Goal: Transaction & Acquisition: Book appointment/travel/reservation

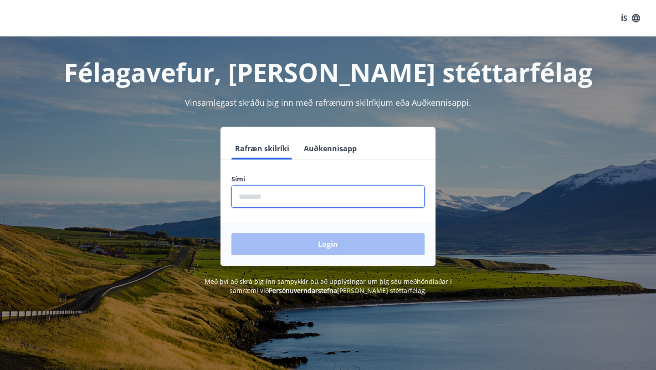
click at [315, 195] on input "phone" at bounding box center [327, 196] width 193 height 22
click at [385, 199] on input "phone" at bounding box center [327, 196] width 193 height 22
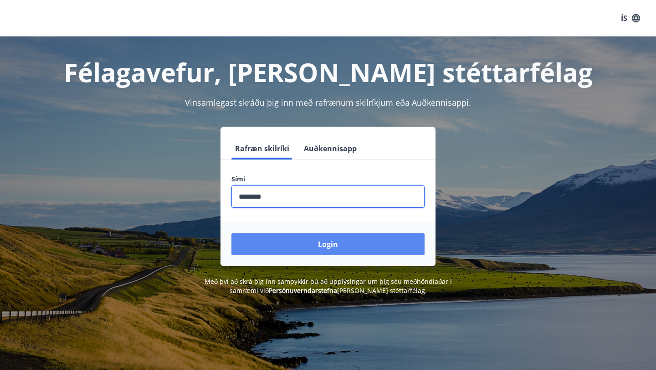
type input "********"
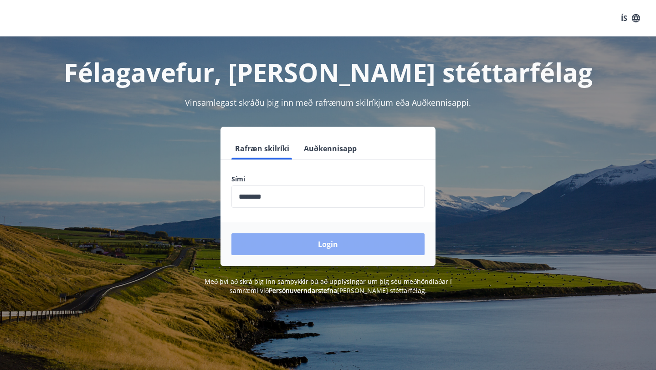
click at [307, 245] on button "Login" at bounding box center [327, 244] width 193 height 22
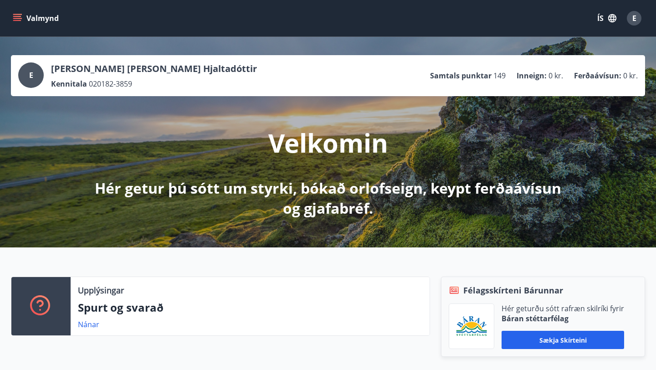
click at [14, 20] on icon "menu" at bounding box center [17, 20] width 8 height 1
click at [610, 15] on icon "button" at bounding box center [612, 18] width 8 height 8
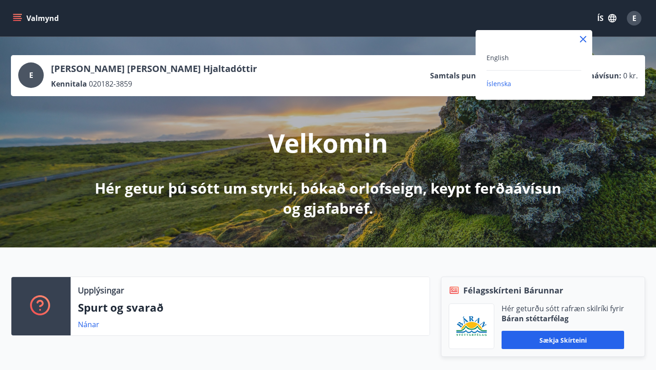
click at [538, 61] on div "English" at bounding box center [533, 57] width 95 height 11
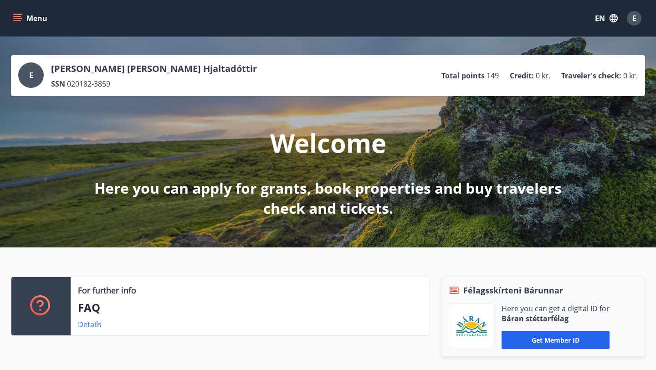
click at [18, 15] on icon "menu" at bounding box center [17, 18] width 9 height 9
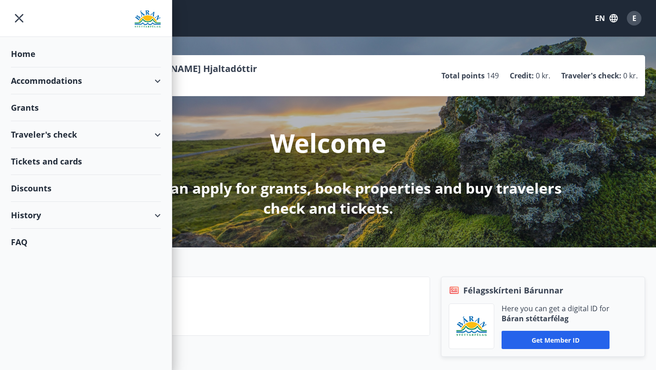
click at [144, 81] on div "Accommodations" at bounding box center [86, 80] width 150 height 27
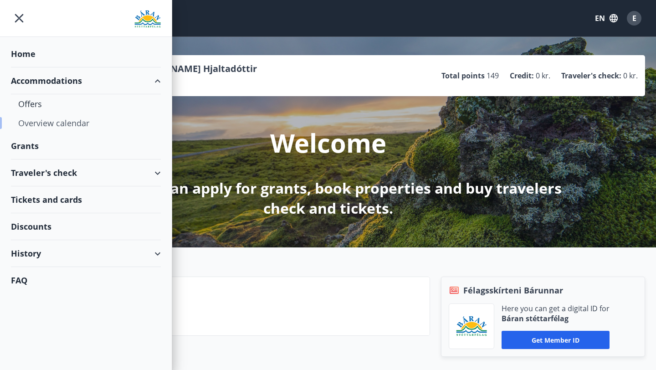
click at [49, 122] on div "Overview calendar" at bounding box center [85, 122] width 135 height 19
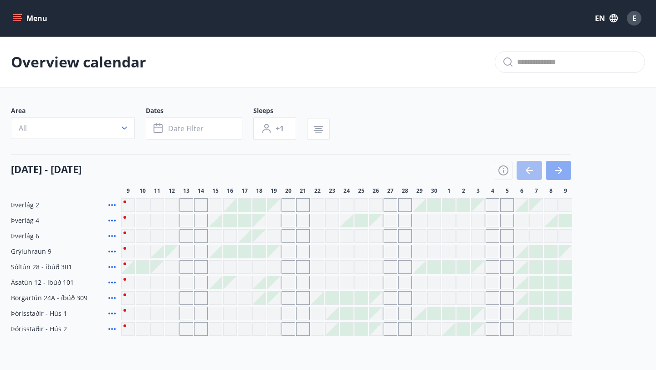
click at [565, 167] on button "button" at bounding box center [557, 170] width 25 height 19
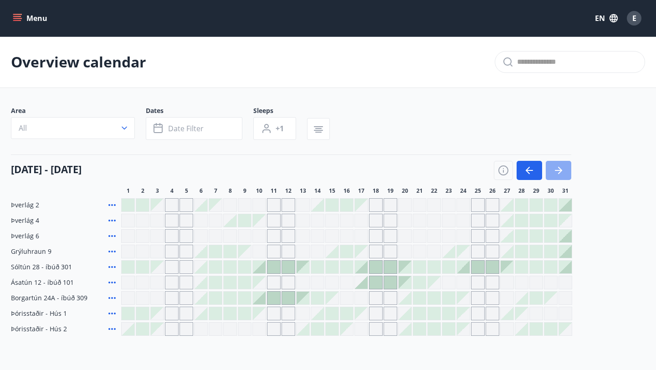
click at [565, 167] on button "button" at bounding box center [557, 170] width 25 height 19
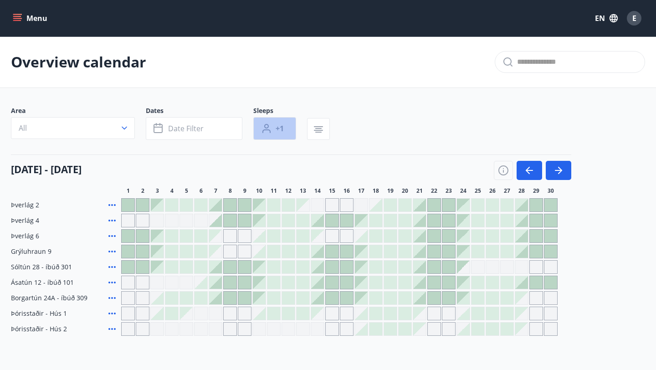
click at [284, 125] on button "+1" at bounding box center [274, 128] width 43 height 23
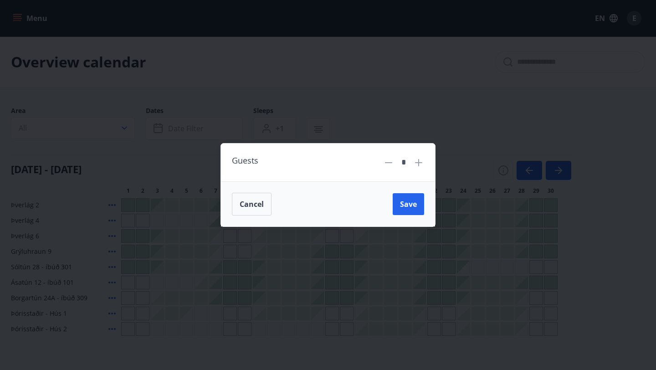
click at [414, 158] on icon at bounding box center [418, 162] width 11 height 11
click at [408, 209] on button "Save" at bounding box center [407, 204] width 31 height 22
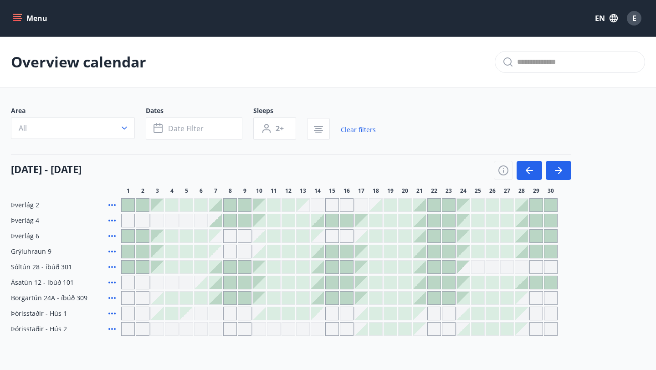
click at [213, 270] on div at bounding box center [215, 266] width 13 height 13
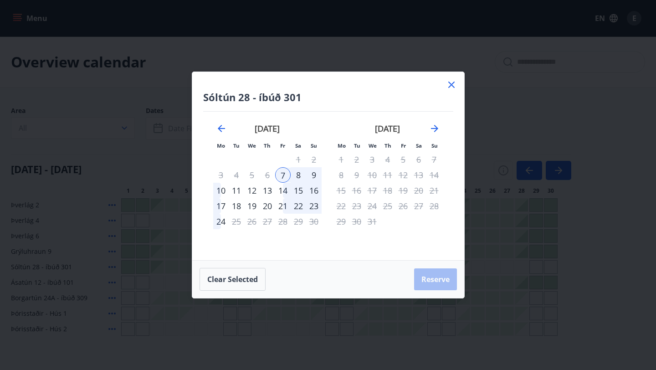
click at [284, 194] on div "14" at bounding box center [282, 190] width 15 height 15
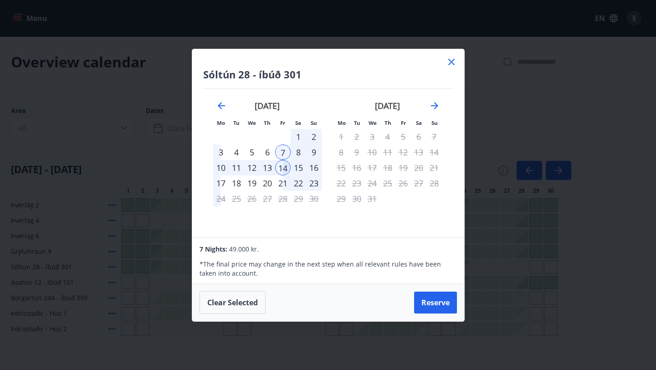
click at [456, 61] on icon at bounding box center [451, 61] width 11 height 11
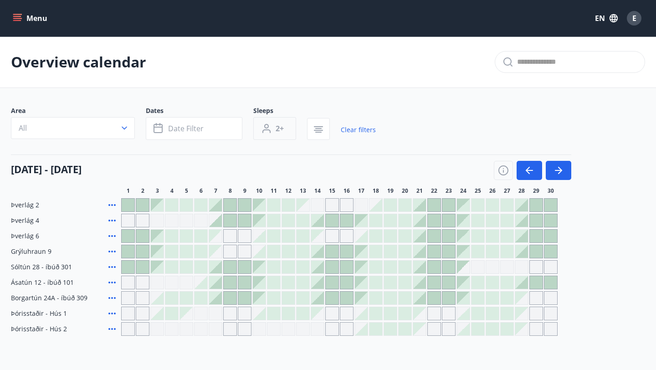
click at [275, 129] on span "2+" at bounding box center [279, 128] width 8 height 10
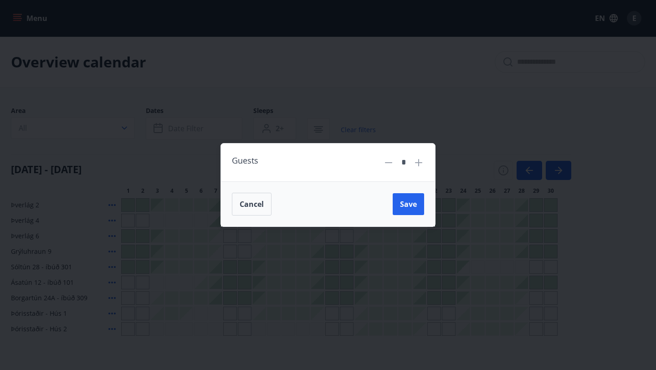
click at [382, 161] on div "Guests *" at bounding box center [328, 162] width 192 height 16
click at [390, 161] on icon at bounding box center [388, 162] width 11 height 11
type input "*"
click at [405, 198] on button "Save" at bounding box center [407, 204] width 31 height 22
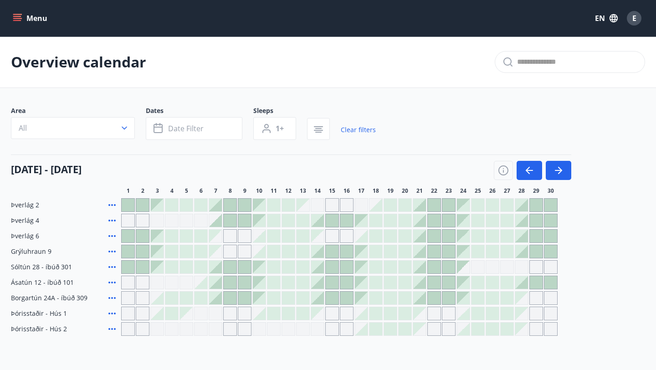
click at [290, 154] on div "[DATE] - [DATE]" at bounding box center [291, 166] width 560 height 25
click at [114, 130] on button "All" at bounding box center [73, 128] width 124 height 22
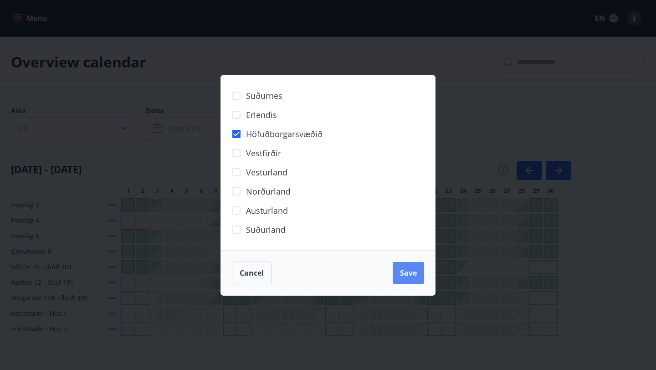
click at [407, 270] on span "Save" at bounding box center [408, 273] width 17 height 10
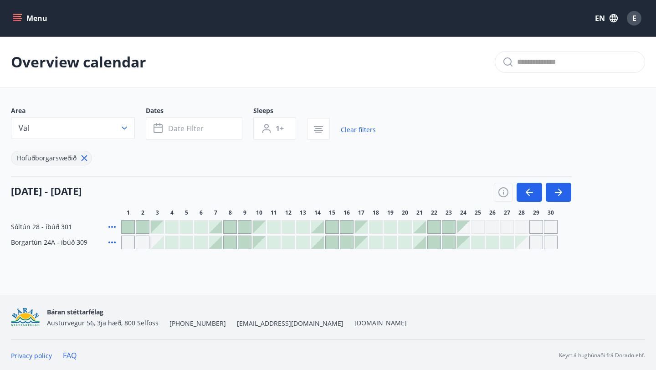
click at [216, 226] on div at bounding box center [215, 226] width 13 height 13
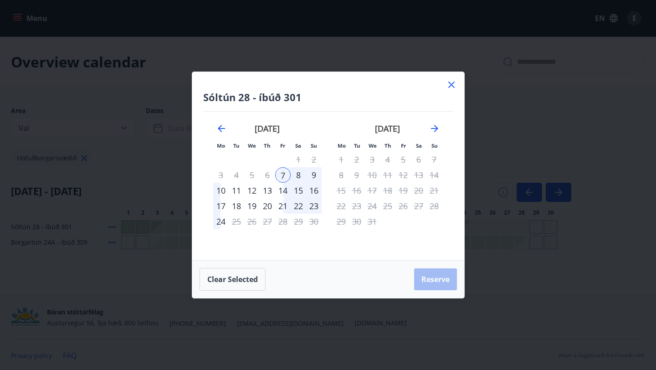
click at [284, 191] on div "14" at bounding box center [282, 190] width 15 height 15
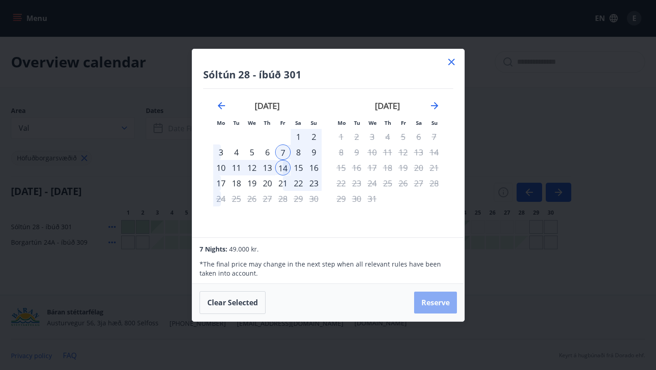
click at [428, 304] on button "Reserve" at bounding box center [435, 302] width 43 height 22
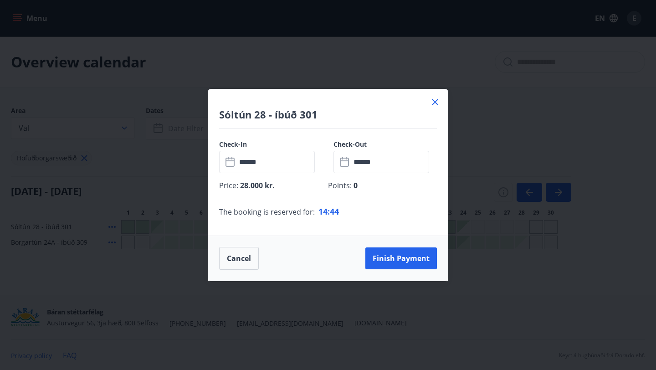
click at [438, 96] on div "Sóltún 28 - íbúð 301" at bounding box center [327, 109] width 239 height 40
click at [436, 103] on icon at bounding box center [435, 102] width 6 height 6
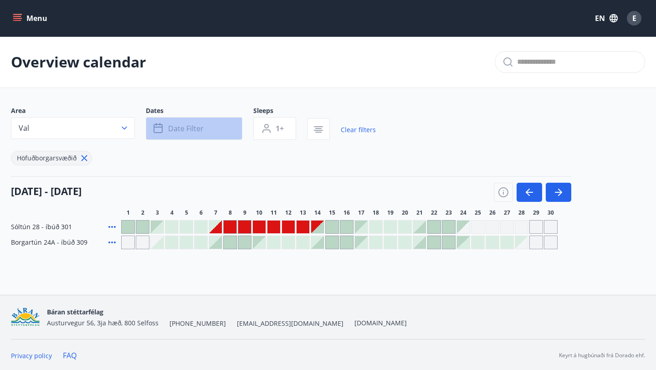
click at [192, 128] on span "Date filter" at bounding box center [186, 128] width 36 height 10
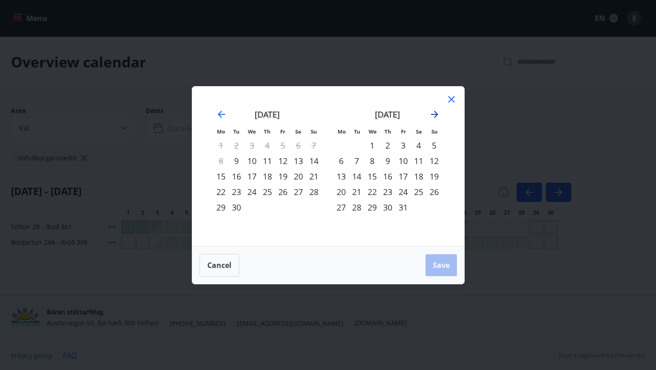
click at [435, 112] on icon "Move forward to switch to the next month." at bounding box center [434, 114] width 7 height 7
click at [281, 203] on div "31" at bounding box center [282, 206] width 15 height 15
click at [406, 173] on div "14" at bounding box center [402, 175] width 15 height 15
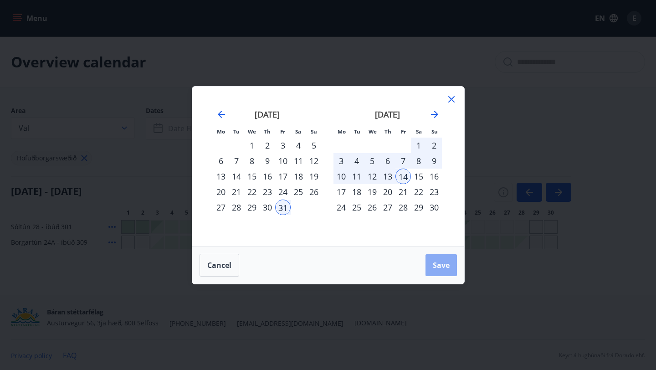
click at [435, 261] on span "Save" at bounding box center [441, 265] width 17 height 10
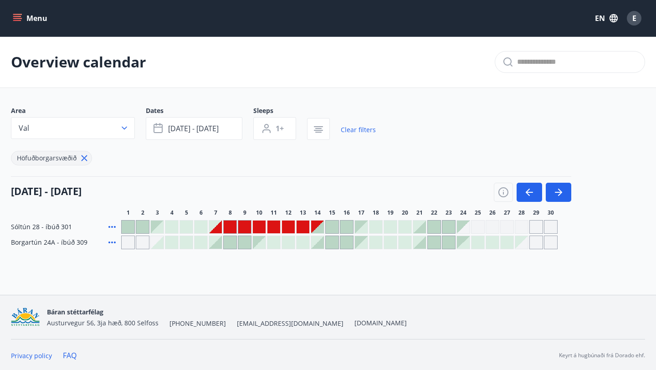
click at [276, 168] on div "Area Val Dates [DATE] - [DATE] Sleeps 1+ Clear filters Höfuðborgarsvæðið [DATE]…" at bounding box center [328, 177] width 634 height 143
click at [18, 18] on icon "menu" at bounding box center [18, 18] width 10 height 1
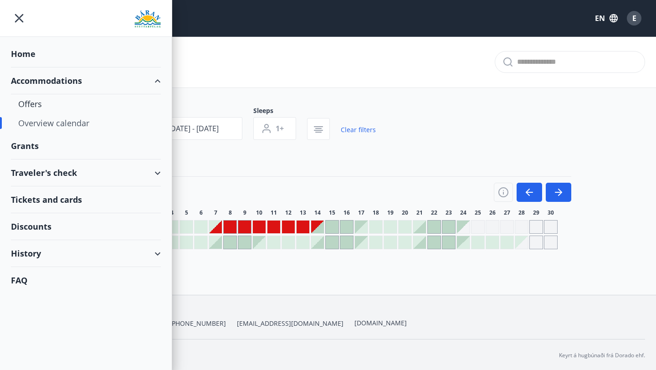
click at [45, 124] on div "Overview calendar" at bounding box center [85, 122] width 135 height 19
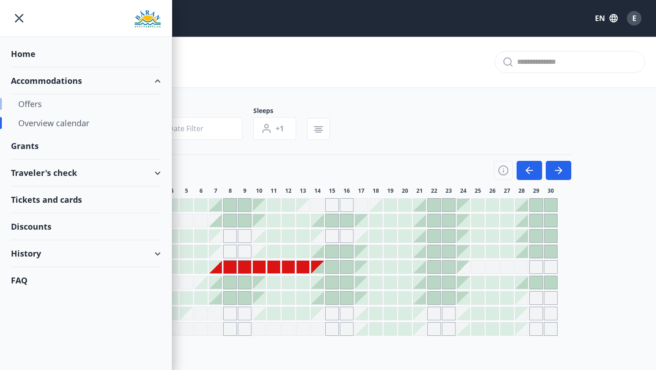
click at [38, 105] on div "Offers" at bounding box center [85, 103] width 135 height 19
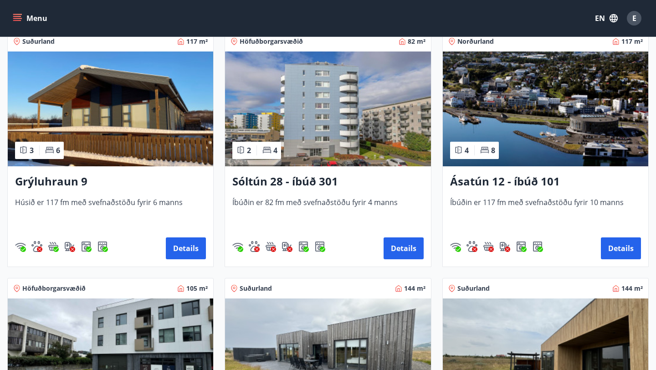
scroll to position [427, 0]
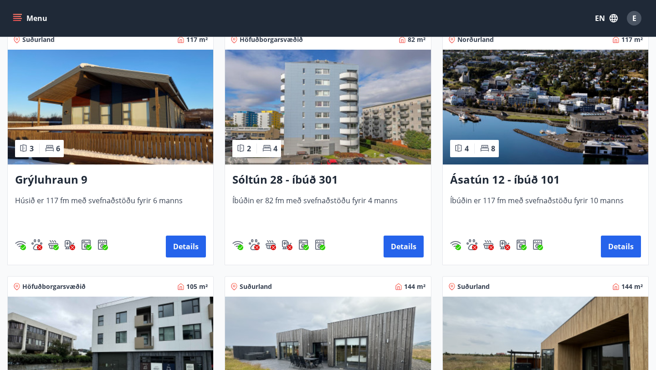
click at [313, 177] on h3 "Sóltún 28 - íbúð 301" at bounding box center [327, 180] width 191 height 16
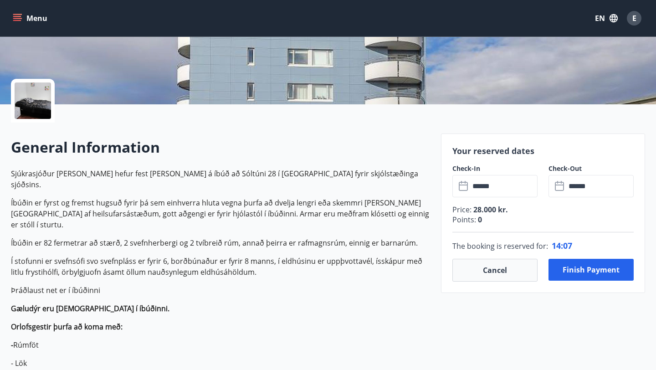
scroll to position [170, 0]
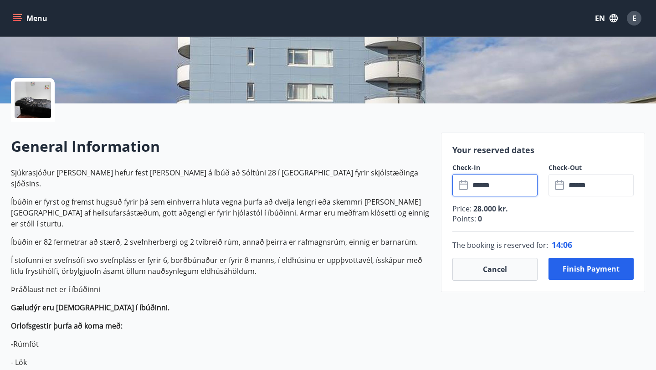
click at [495, 187] on input "******" at bounding box center [503, 185] width 68 height 22
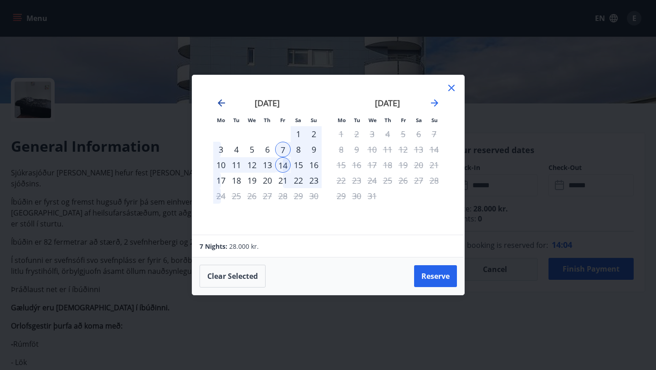
click at [221, 102] on icon "Move backward to switch to the previous month." at bounding box center [221, 102] width 7 height 7
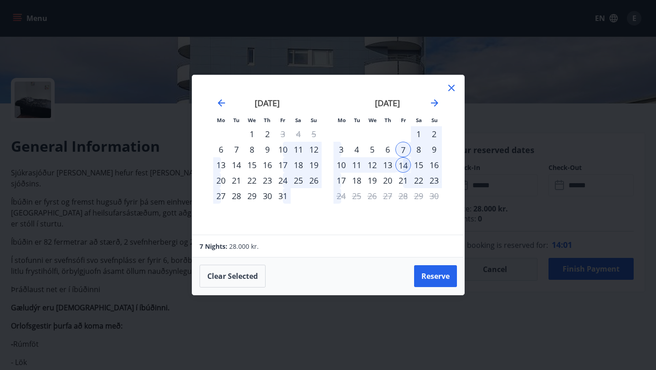
click at [282, 194] on div "31" at bounding box center [282, 195] width 15 height 15
click at [437, 276] on button "Reserve" at bounding box center [435, 276] width 43 height 22
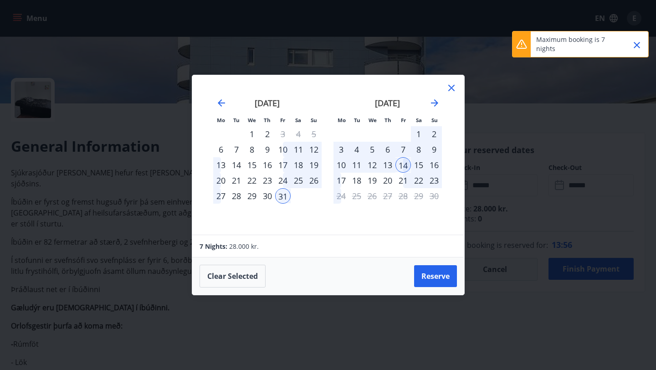
click at [401, 148] on div "7" at bounding box center [402, 149] width 15 height 15
click at [402, 148] on div "7" at bounding box center [402, 149] width 15 height 15
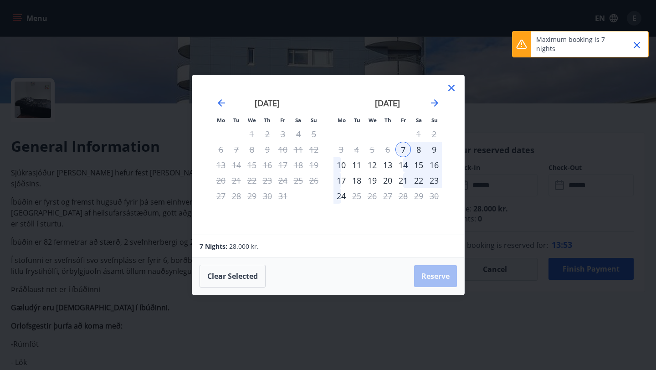
click at [405, 160] on div "14" at bounding box center [402, 164] width 15 height 15
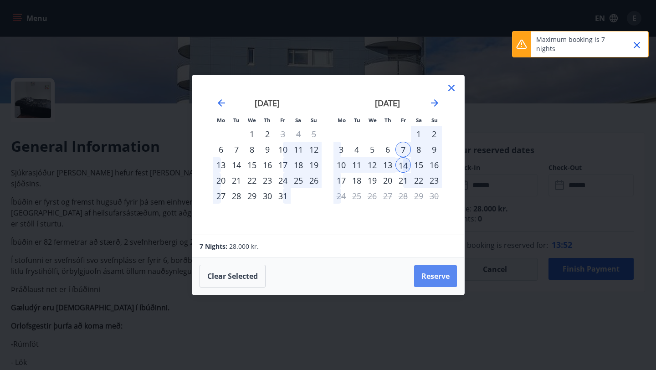
click at [435, 277] on button "Reserve" at bounding box center [435, 276] width 43 height 22
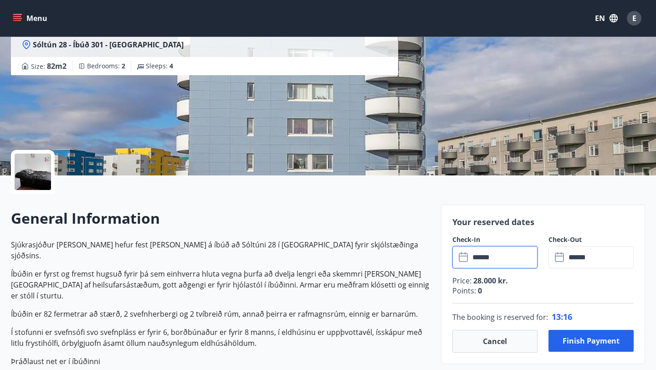
scroll to position [0, 0]
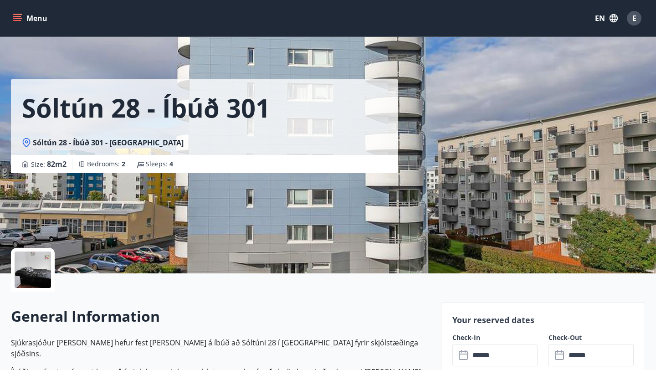
click at [27, 270] on div at bounding box center [33, 269] width 36 height 36
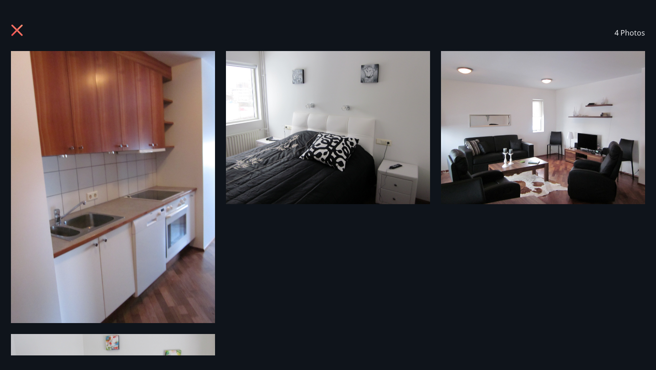
click at [16, 30] on icon at bounding box center [17, 30] width 2 height 2
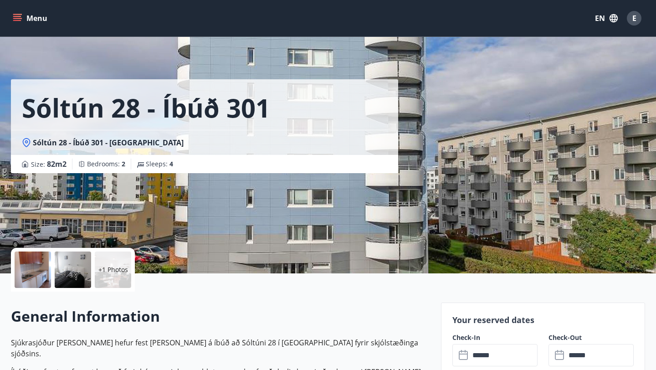
click at [438, 10] on div "Menu EN E" at bounding box center [328, 18] width 634 height 22
click at [510, 29] on div "Menu EN E" at bounding box center [328, 18] width 656 height 36
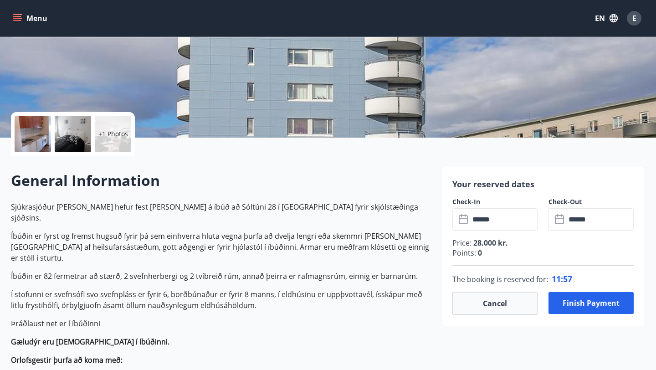
scroll to position [148, 0]
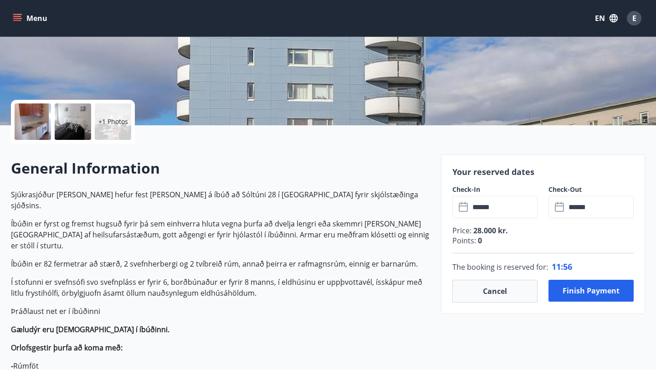
click at [508, 213] on input "******" at bounding box center [503, 207] width 68 height 22
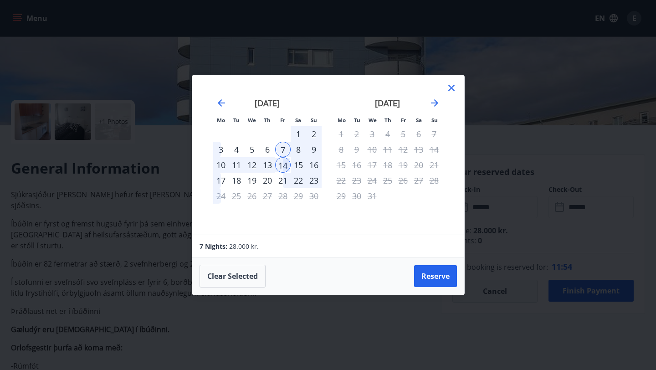
click at [440, 103] on div "[DATE]" at bounding box center [387, 106] width 108 height 40
click at [431, 103] on icon "Move forward to switch to the next month." at bounding box center [434, 102] width 7 height 7
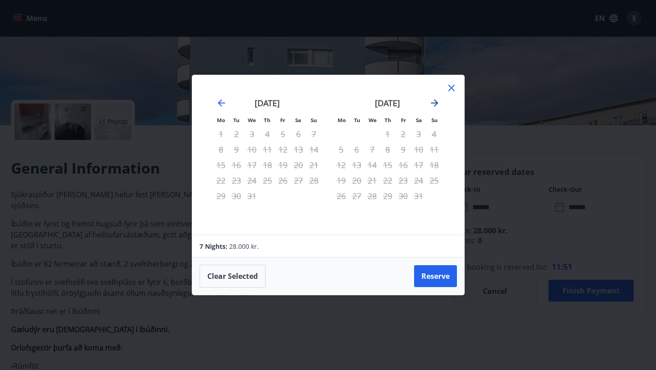
click at [431, 103] on icon "Move forward to switch to the next month." at bounding box center [434, 102] width 7 height 7
click at [434, 105] on icon "Move forward to switch to the next month." at bounding box center [434, 102] width 7 height 7
click at [450, 90] on icon at bounding box center [451, 88] width 6 height 6
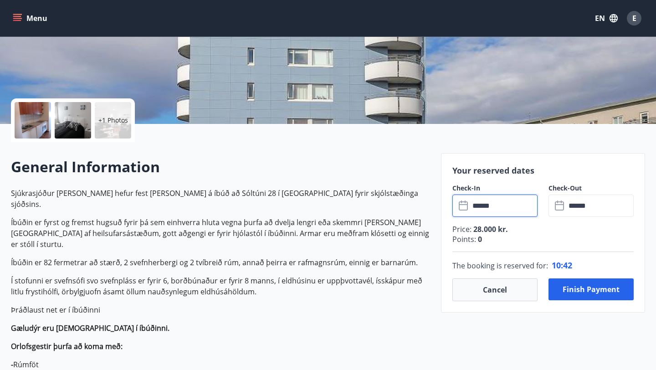
scroll to position [151, 0]
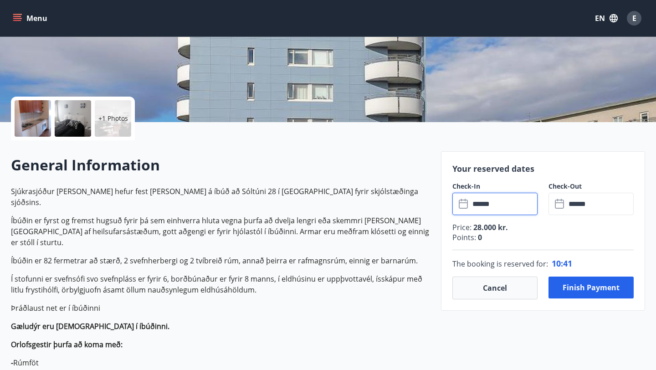
click at [494, 205] on input "******" at bounding box center [503, 204] width 68 height 22
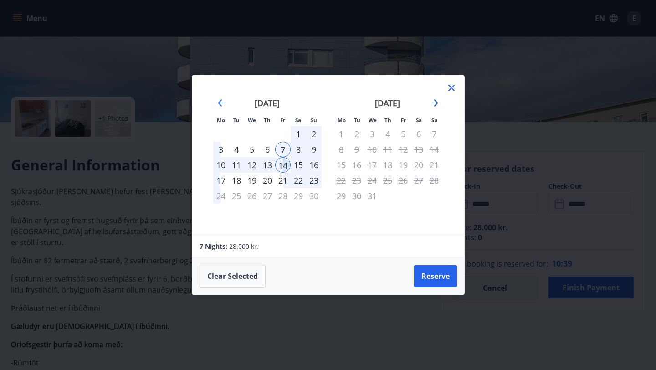
click at [431, 104] on icon "Move forward to switch to the next month." at bounding box center [434, 102] width 11 height 11
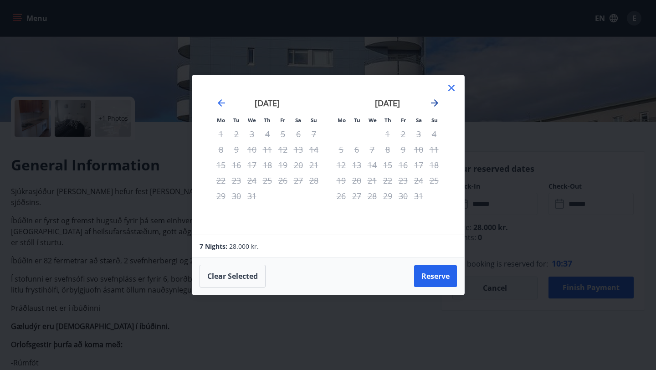
click at [431, 105] on icon "Move forward to switch to the next month." at bounding box center [434, 102] width 11 height 11
click at [448, 91] on icon at bounding box center [451, 87] width 11 height 11
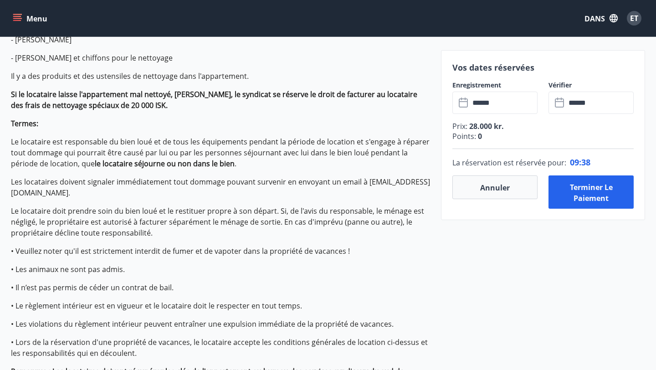
scroll to position [558, 0]
click at [511, 182] on button "Annuler" at bounding box center [494, 187] width 85 height 24
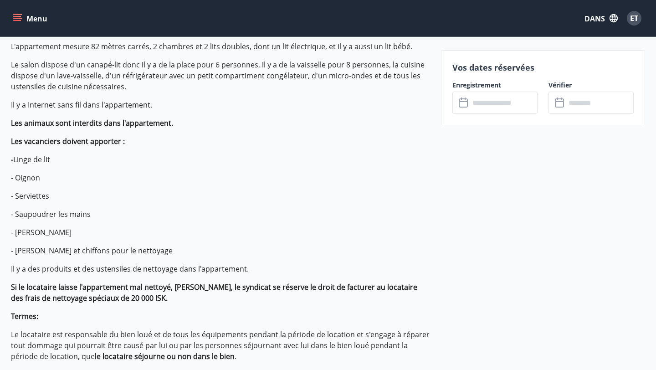
scroll to position [282, 0]
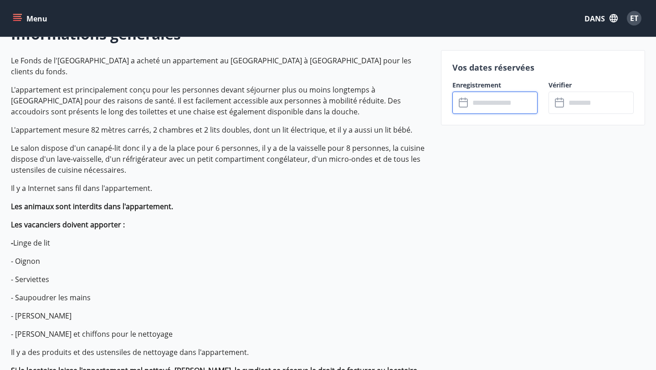
click at [498, 101] on input "text" at bounding box center [503, 103] width 68 height 22
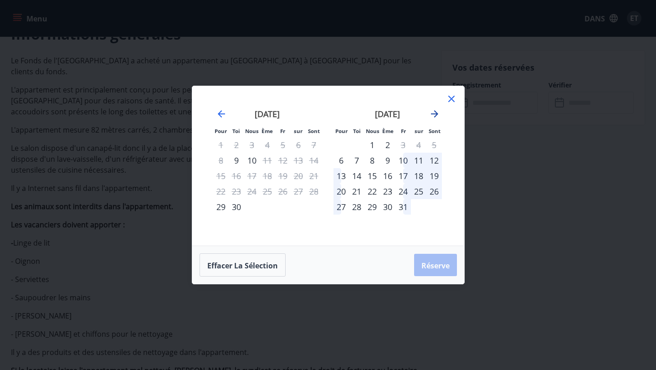
click at [431, 113] on icon "Avancez pour passer au mois suivant." at bounding box center [434, 113] width 7 height 7
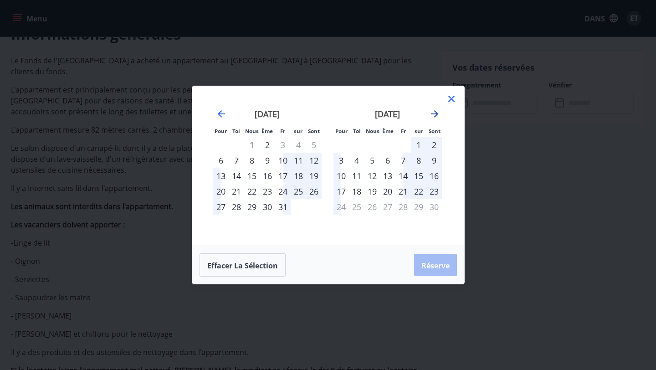
click at [431, 114] on icon "Avancez pour passer au mois suivant." at bounding box center [434, 113] width 7 height 7
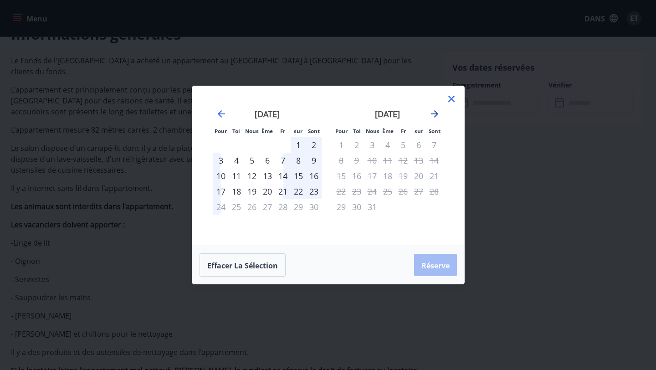
click at [431, 114] on icon "Avancez pour passer au mois suivant." at bounding box center [434, 113] width 7 height 7
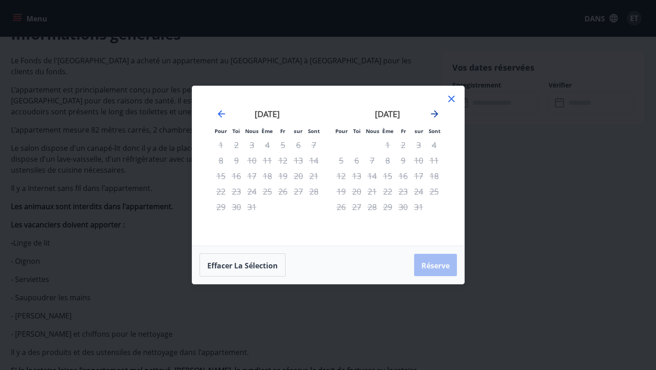
click at [438, 115] on icon "Avancez pour passer au mois suivant." at bounding box center [434, 113] width 11 height 11
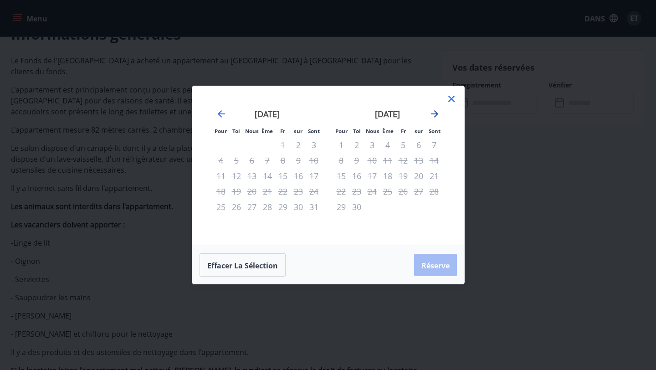
click at [432, 115] on icon "Avancez pour passer au mois suivant." at bounding box center [434, 113] width 11 height 11
click at [448, 101] on icon at bounding box center [451, 99] width 6 height 6
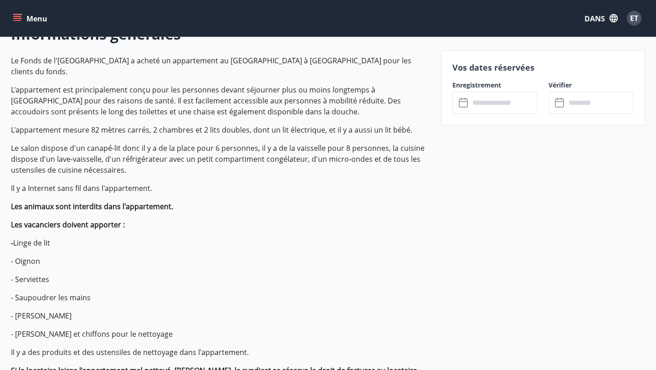
click at [387, 103] on p "L'appartement est principalement conçu pour les personnes devant séjourner plus…" at bounding box center [220, 100] width 419 height 33
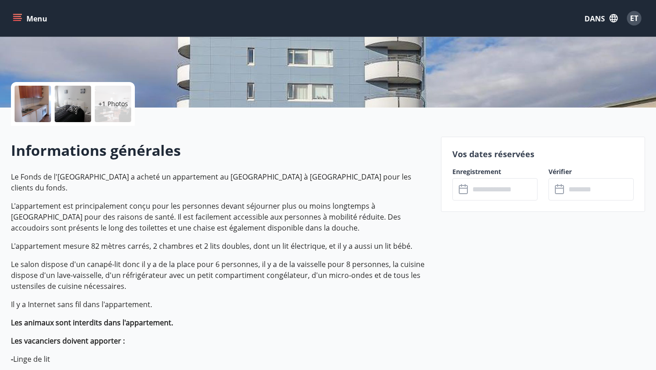
scroll to position [167, 0]
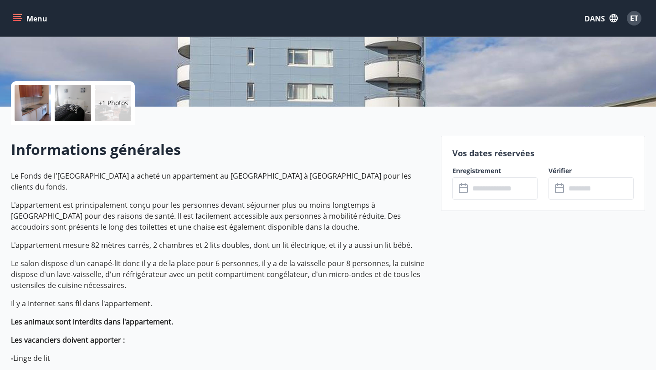
click at [416, 316] on p "Les animaux sont interdits dans l'appartement." at bounding box center [220, 321] width 419 height 11
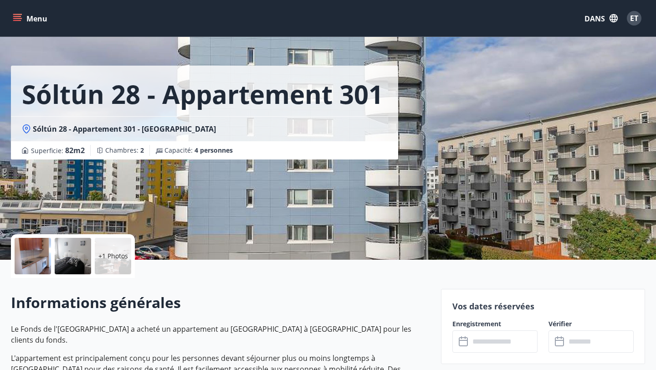
scroll to position [6, 0]
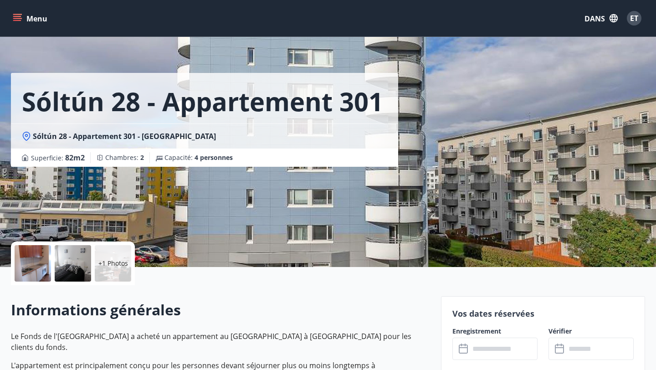
click at [38, 270] on div at bounding box center [33, 263] width 36 height 36
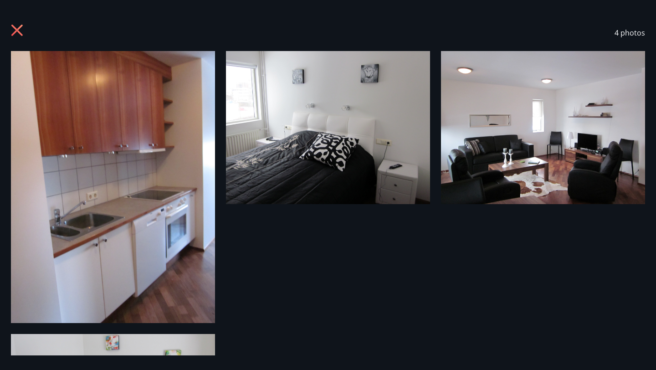
click at [15, 33] on icon at bounding box center [18, 31] width 15 height 15
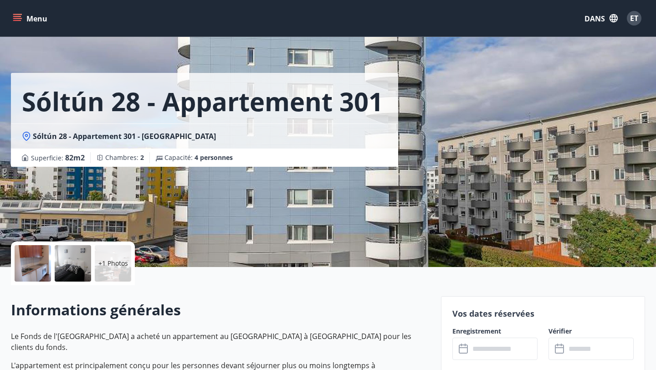
scroll to position [0, 0]
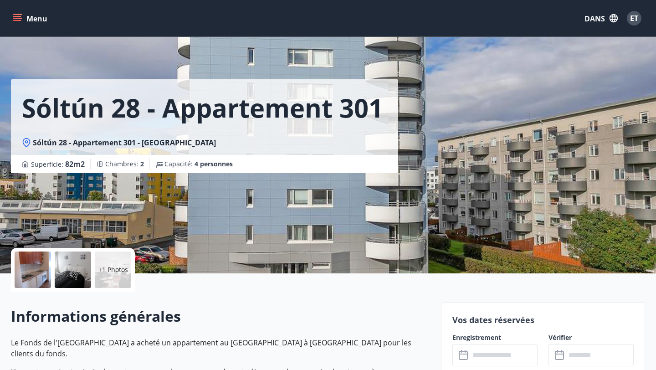
click at [15, 18] on icon "menu" at bounding box center [17, 18] width 9 height 9
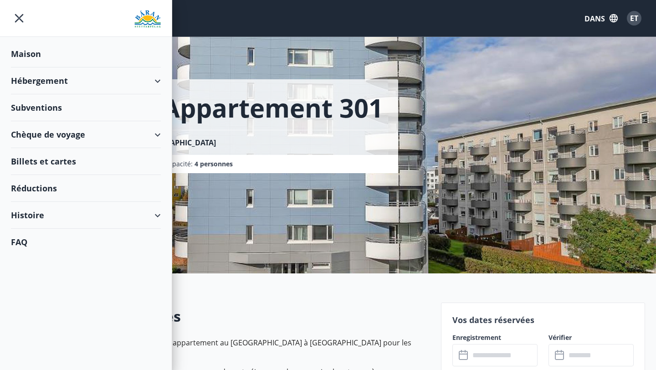
click at [131, 130] on div "Chèque de voyage" at bounding box center [86, 134] width 150 height 27
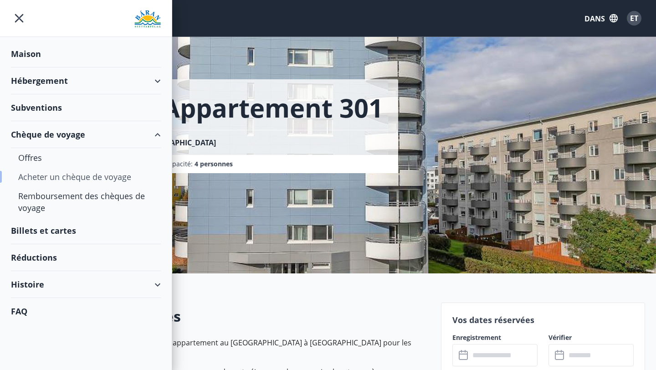
click at [52, 176] on font "Acheter un chèque de voyage" at bounding box center [74, 176] width 113 height 11
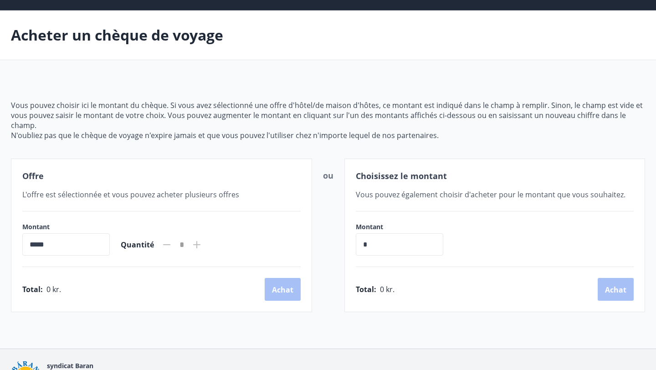
scroll to position [32, 0]
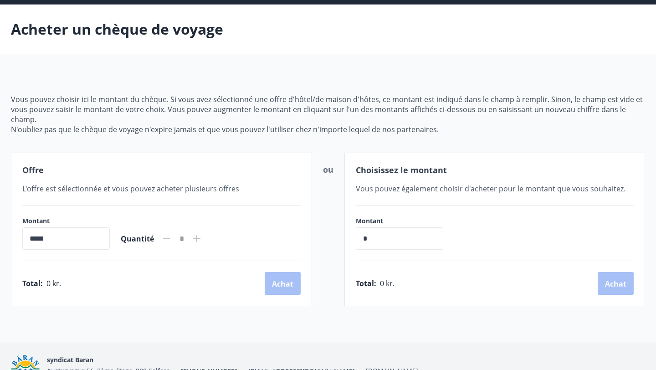
click at [298, 124] on font "N'oubliez pas que le chèque de voyage n'expire jamais et que vous pouvez l'util…" at bounding box center [225, 129] width 428 height 10
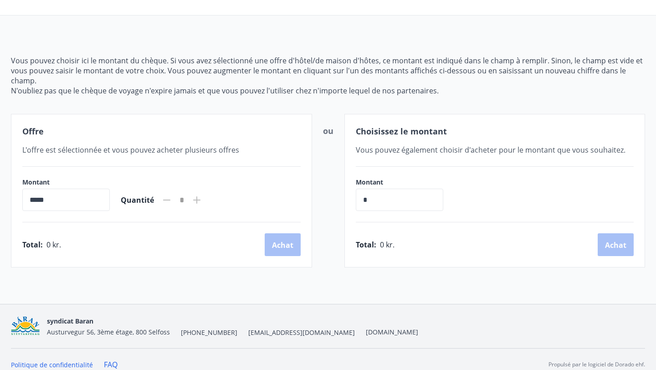
click at [202, 194] on icon at bounding box center [196, 199] width 11 height 11
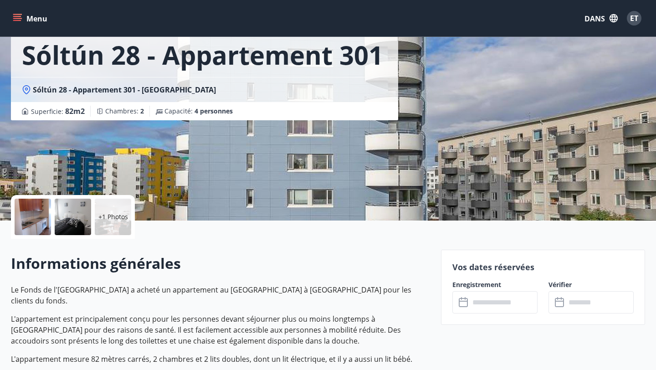
scroll to position [73, 0]
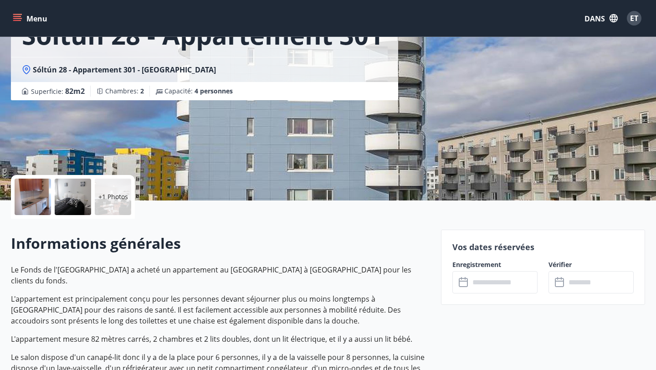
click at [15, 25] on button "Menu" at bounding box center [31, 18] width 40 height 16
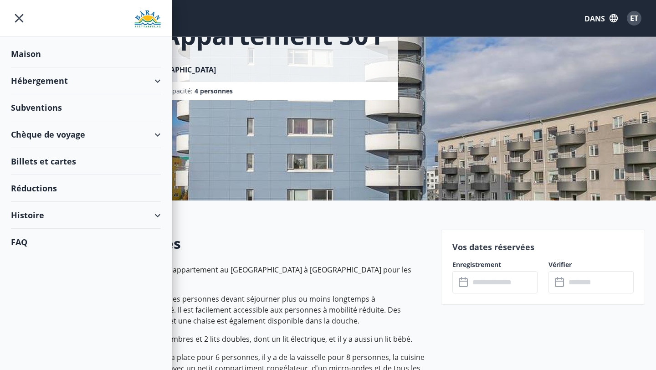
click at [146, 133] on div "Chèque de voyage" at bounding box center [86, 134] width 150 height 27
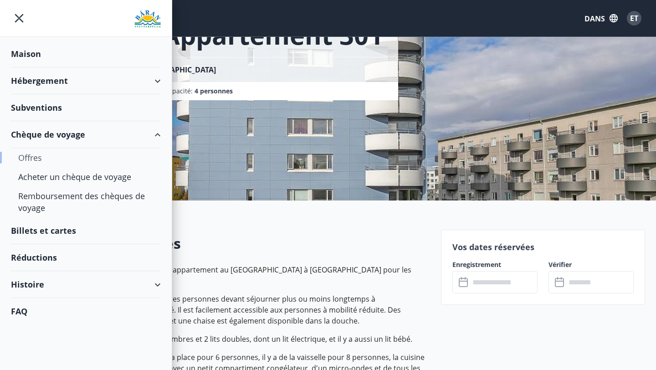
click at [32, 155] on font "Offres" at bounding box center [30, 157] width 24 height 11
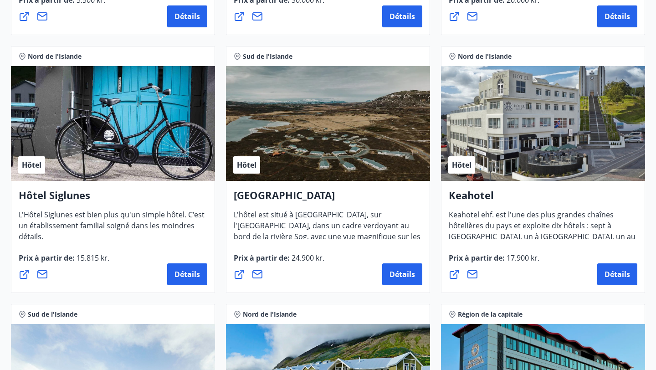
scroll to position [384, 0]
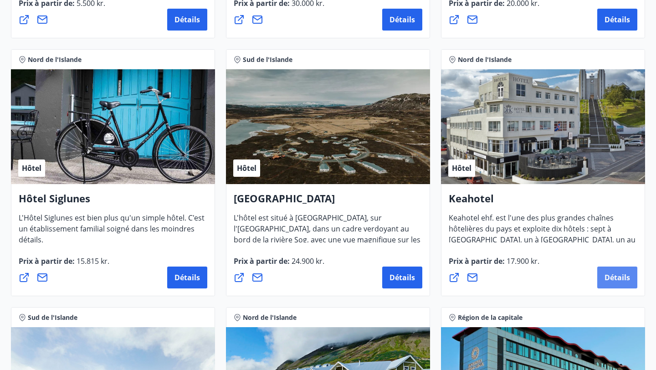
click at [606, 274] on font "Détails" at bounding box center [616, 277] width 25 height 10
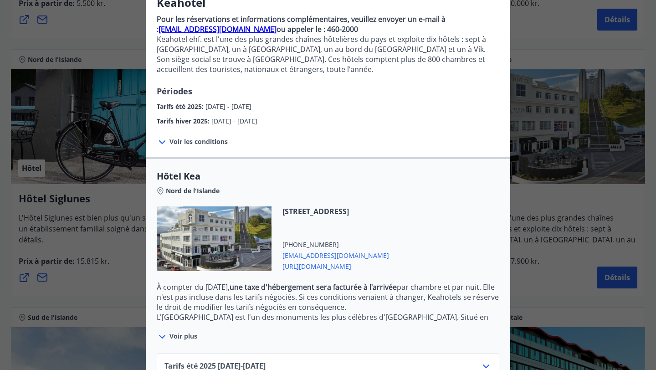
scroll to position [143, 0]
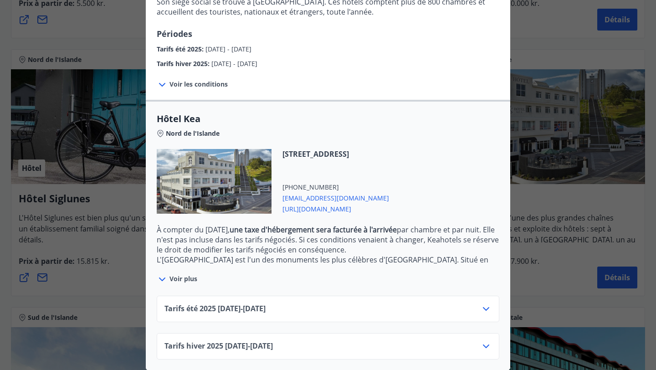
click at [459, 351] on div "Tarifs hiver [PHONE_NUMBER][DATE] - [DATE]" at bounding box center [327, 350] width 327 height 18
click at [483, 345] on icon at bounding box center [485, 346] width 11 height 11
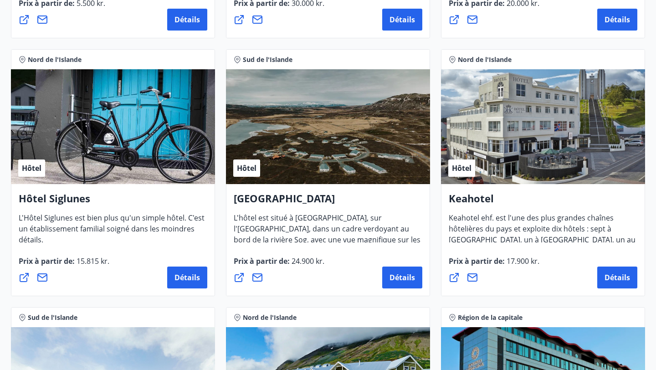
scroll to position [0, 0]
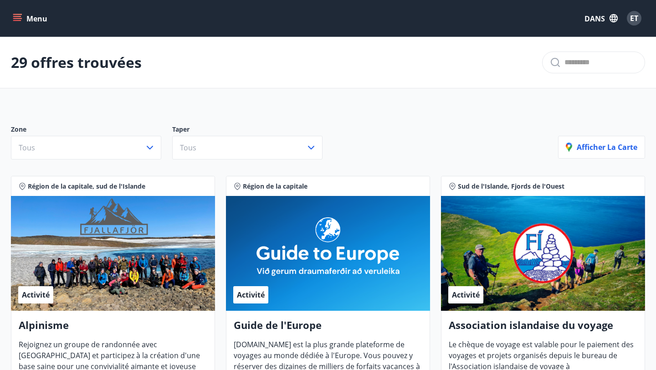
click at [17, 18] on icon "menu" at bounding box center [18, 18] width 10 height 1
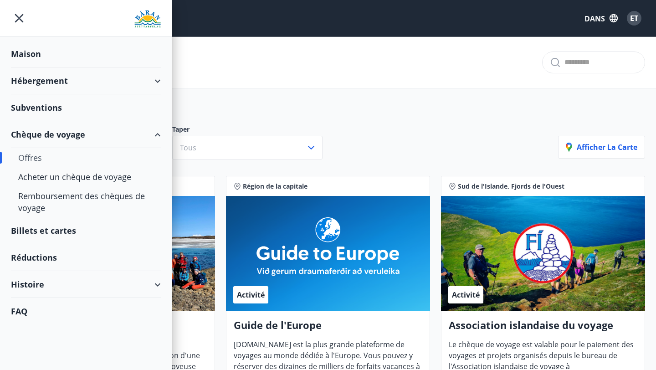
click at [152, 74] on div "Hébergement" at bounding box center [86, 80] width 150 height 27
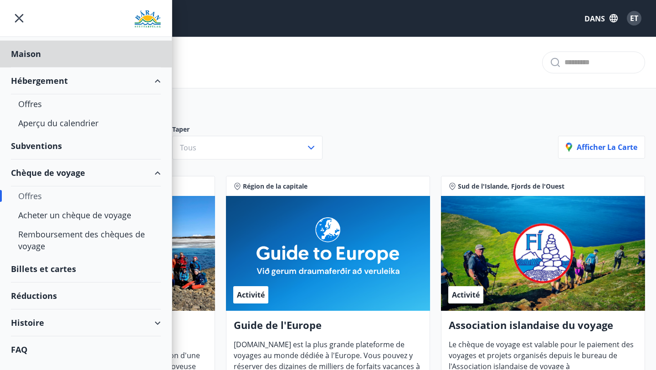
click at [61, 143] on font "Subventions" at bounding box center [36, 145] width 51 height 11
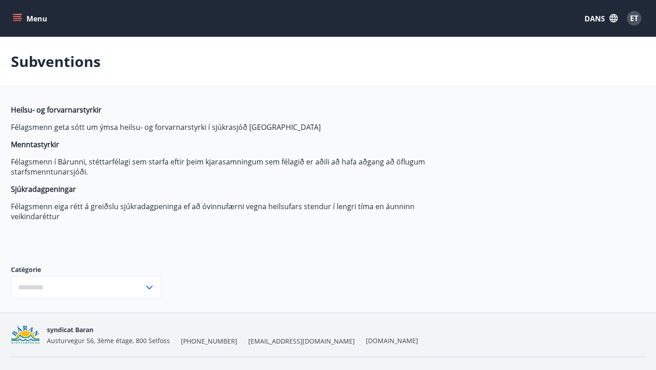
type input "***"
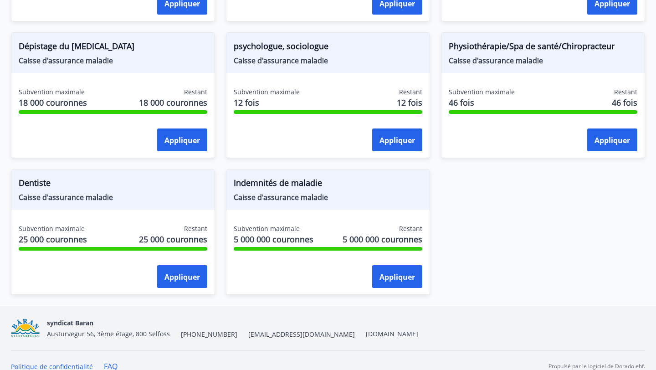
scroll to position [714, 0]
